Goal: Complete application form

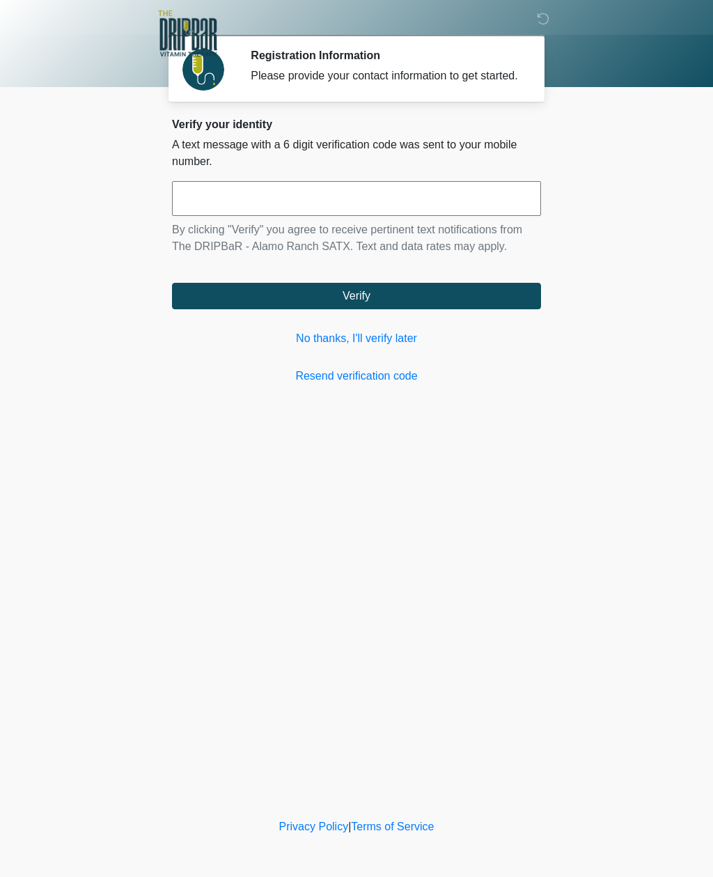
click at [329, 212] on input "text" at bounding box center [356, 198] width 369 height 35
type input "******"
click at [410, 309] on button "Verify" at bounding box center [356, 296] width 369 height 26
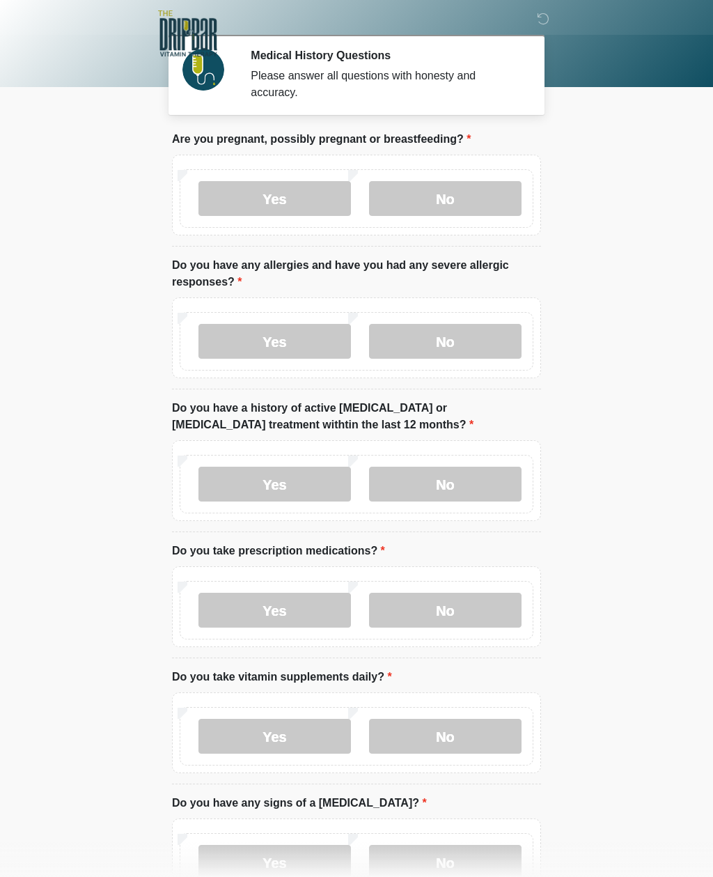
click at [465, 193] on label "No" at bounding box center [445, 198] width 152 height 35
click at [439, 334] on label "No" at bounding box center [445, 341] width 152 height 35
click at [466, 476] on label "No" at bounding box center [445, 484] width 152 height 35
click at [297, 602] on label "Yes" at bounding box center [274, 610] width 152 height 35
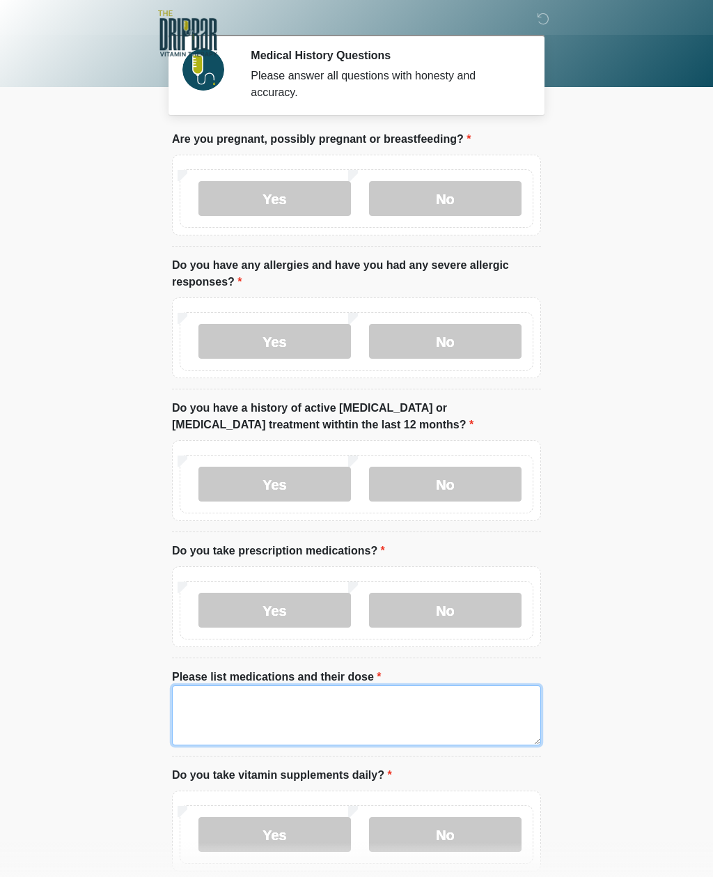
click at [293, 712] on textarea "Please list medications and their dose" at bounding box center [356, 715] width 369 height 60
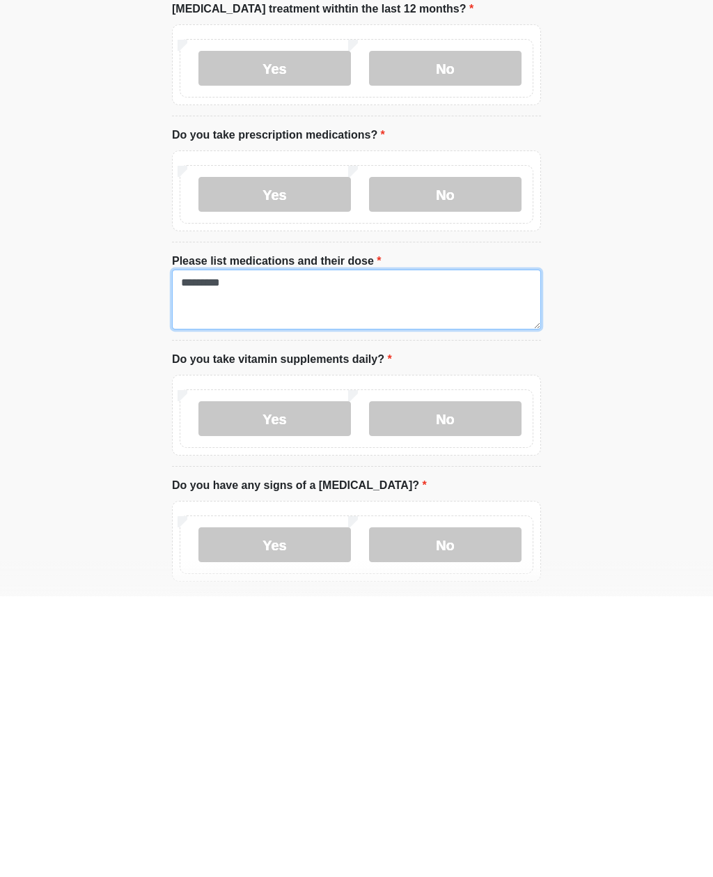
type textarea "*********"
click at [309, 682] on label "Yes" at bounding box center [274, 699] width 152 height 35
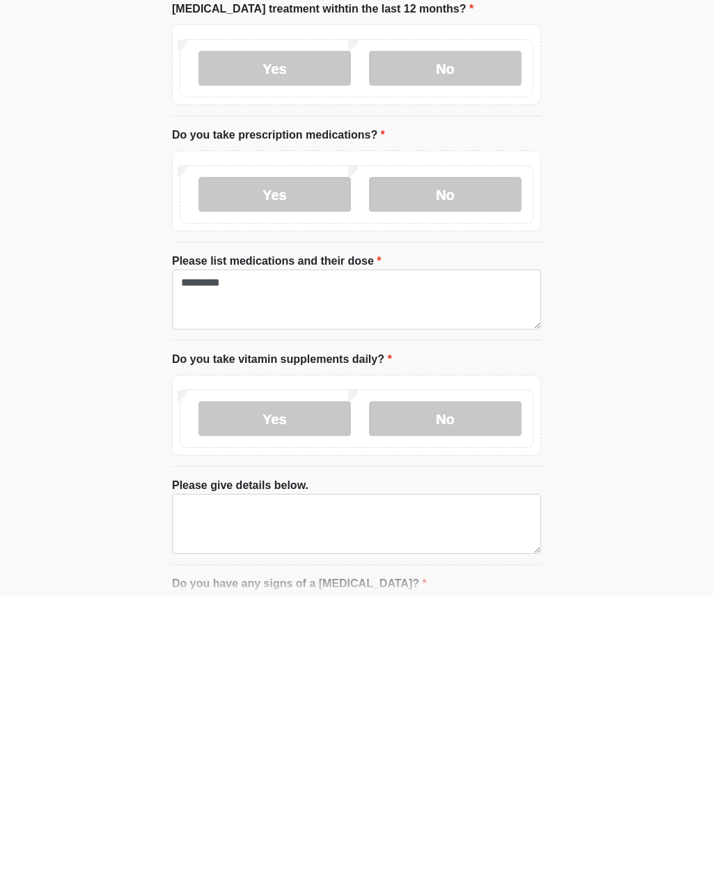
scroll to position [416, 0]
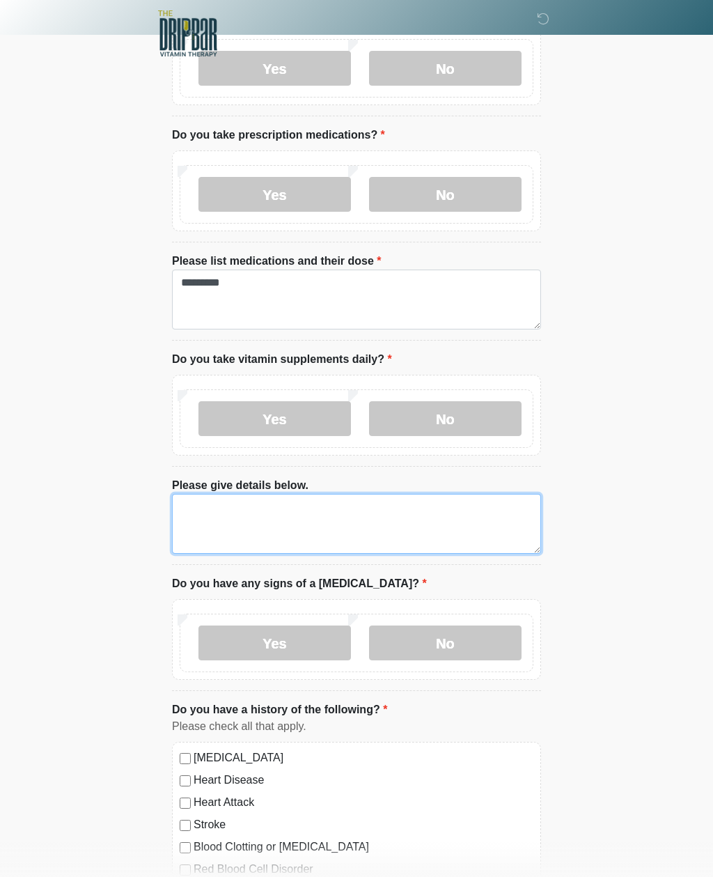
click at [299, 519] on textarea "Please give details below." at bounding box center [356, 524] width 369 height 60
click at [333, 508] on textarea "**********" at bounding box center [356, 524] width 369 height 60
type textarea "*"
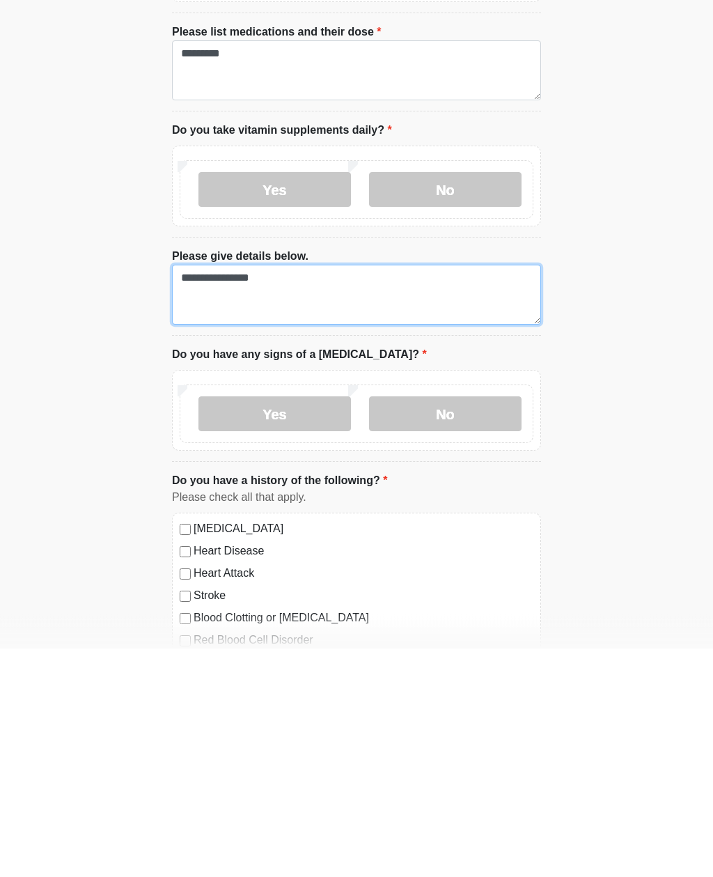
type textarea "**********"
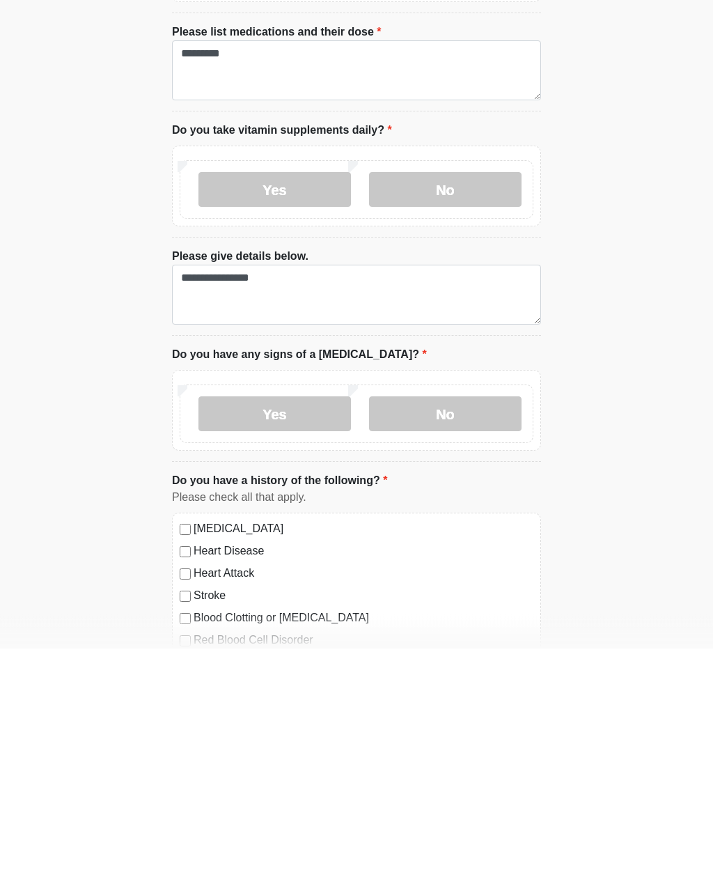
click at [448, 625] on label "No" at bounding box center [445, 642] width 152 height 35
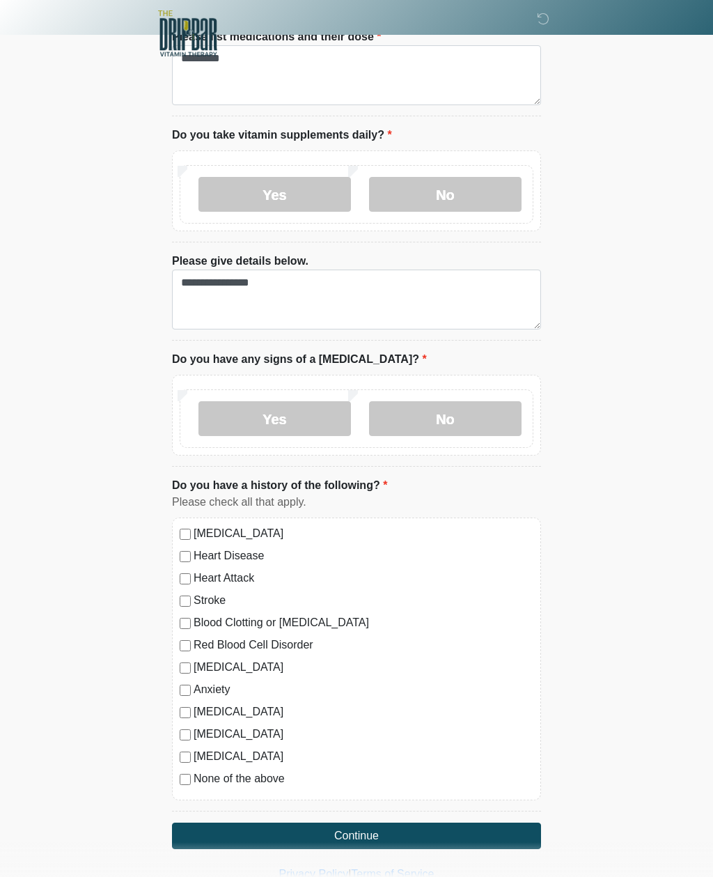
click at [279, 771] on label "None of the above" at bounding box center [364, 778] width 340 height 17
click at [438, 827] on button "Continue" at bounding box center [356, 835] width 369 height 26
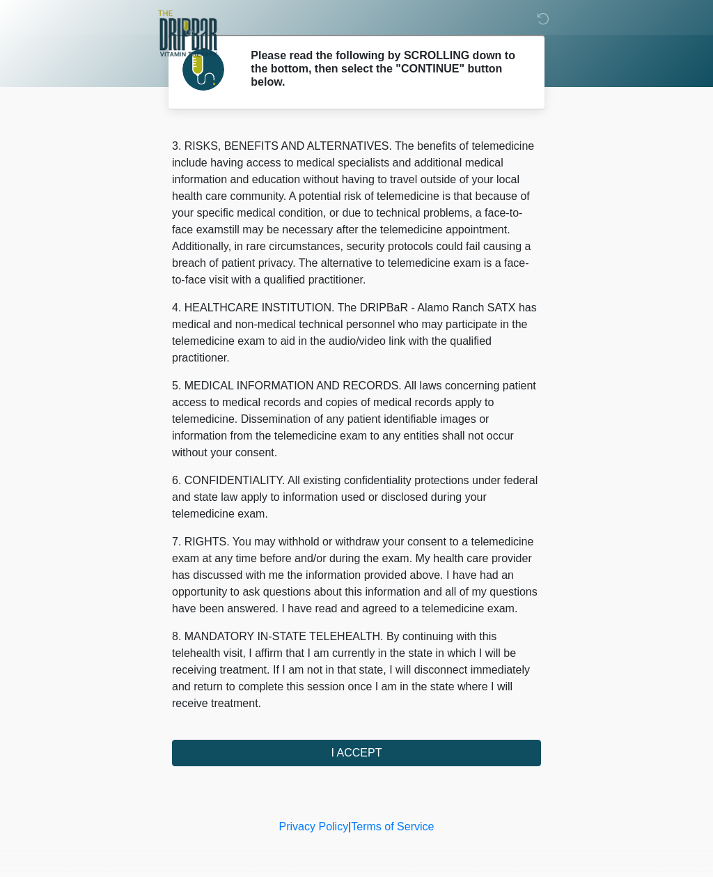
scroll to position [226, 0]
click at [428, 747] on button "I ACCEPT" at bounding box center [356, 753] width 369 height 26
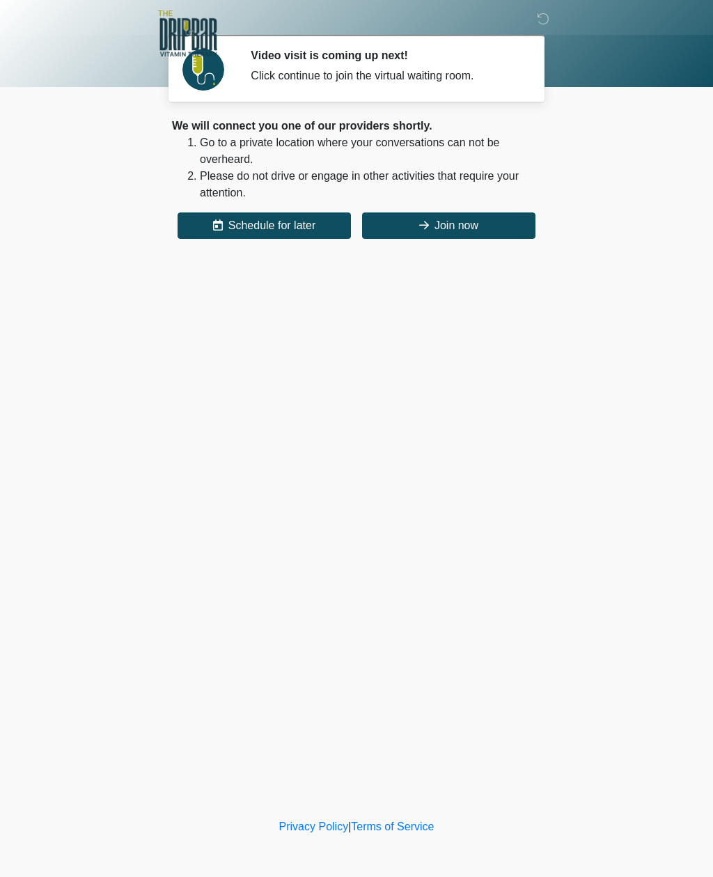
click at [484, 217] on button "Join now" at bounding box center [448, 225] width 173 height 26
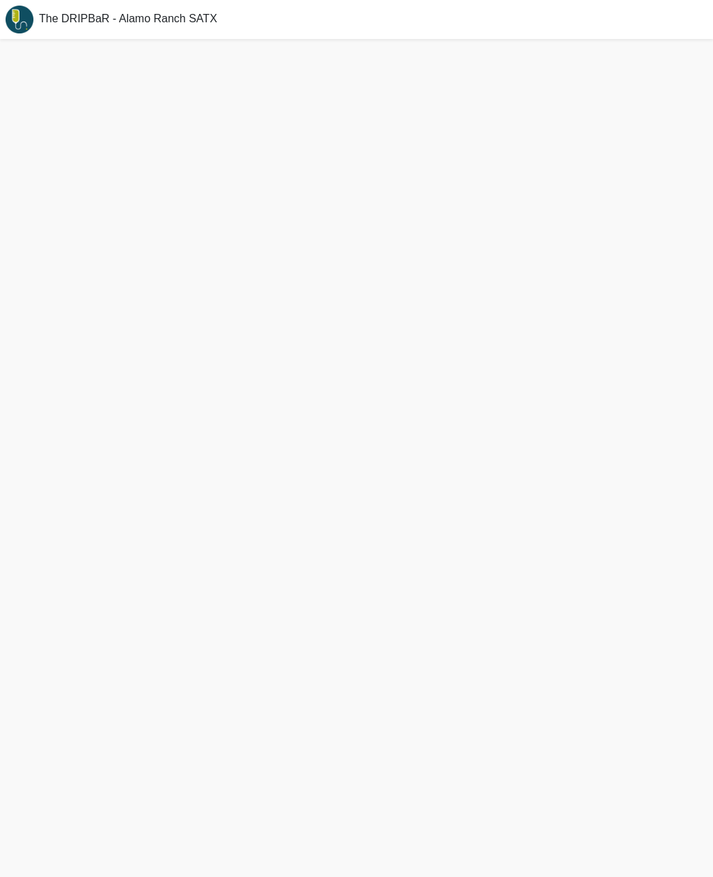
click at [377, 3] on div "The DRIPBaR - Alamo Ranch SATX" at bounding box center [356, 19] width 713 height 39
